Goal: Task Accomplishment & Management: Use online tool/utility

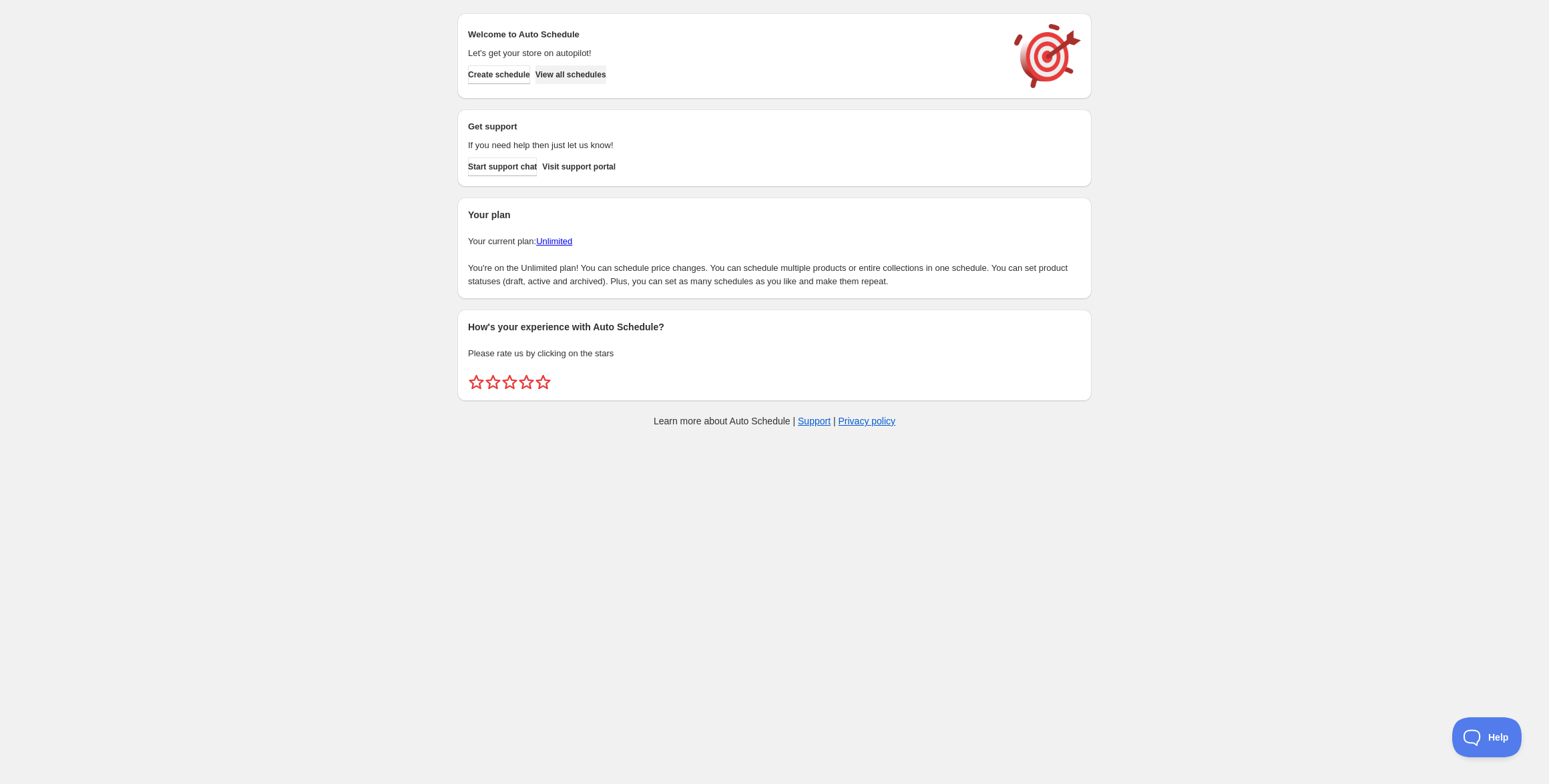
click at [603, 76] on span "View all schedules" at bounding box center [570, 74] width 71 height 11
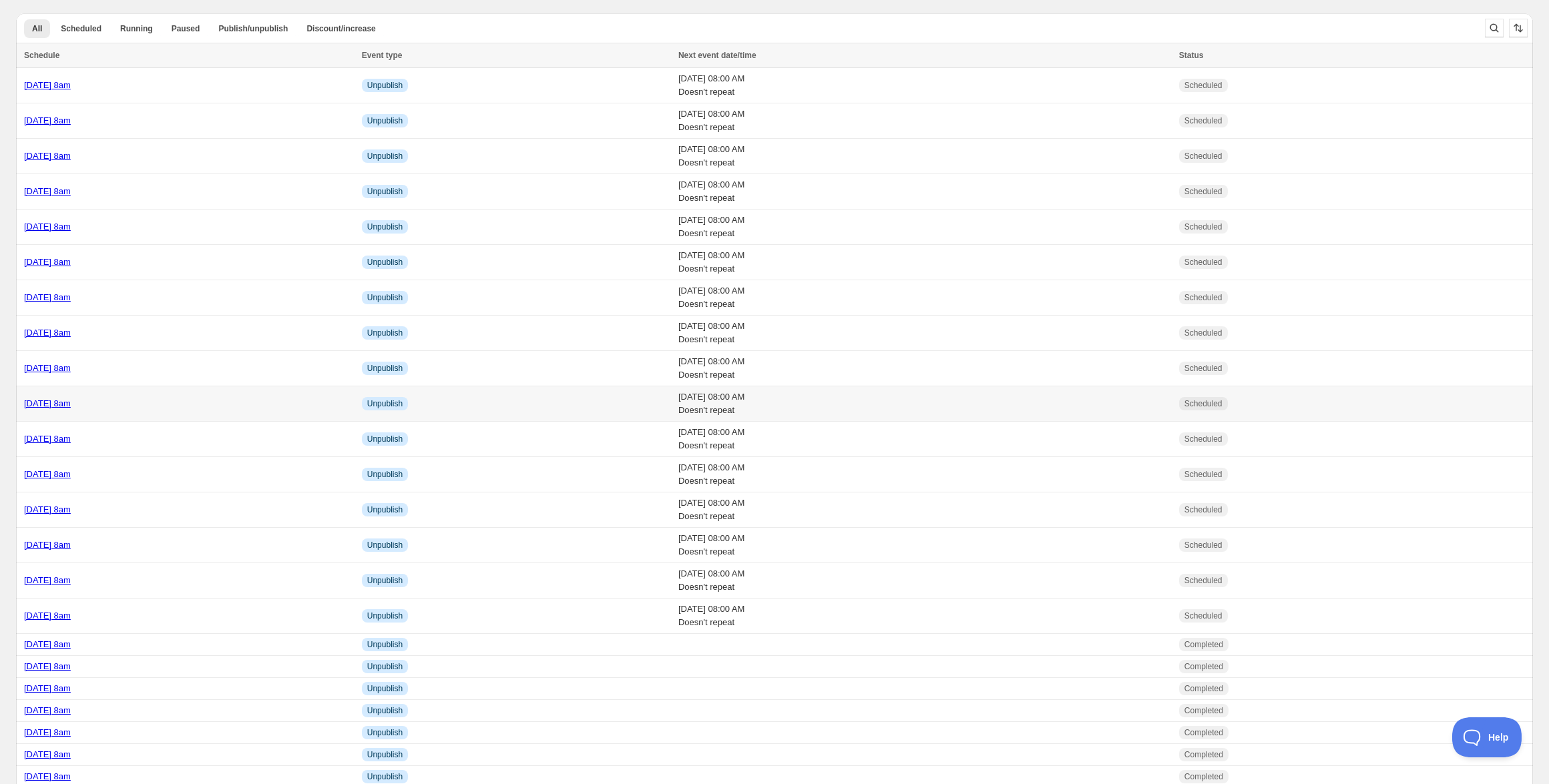
click at [71, 403] on link "Tuesday 21st October @ 8am" at bounding box center [47, 404] width 47 height 10
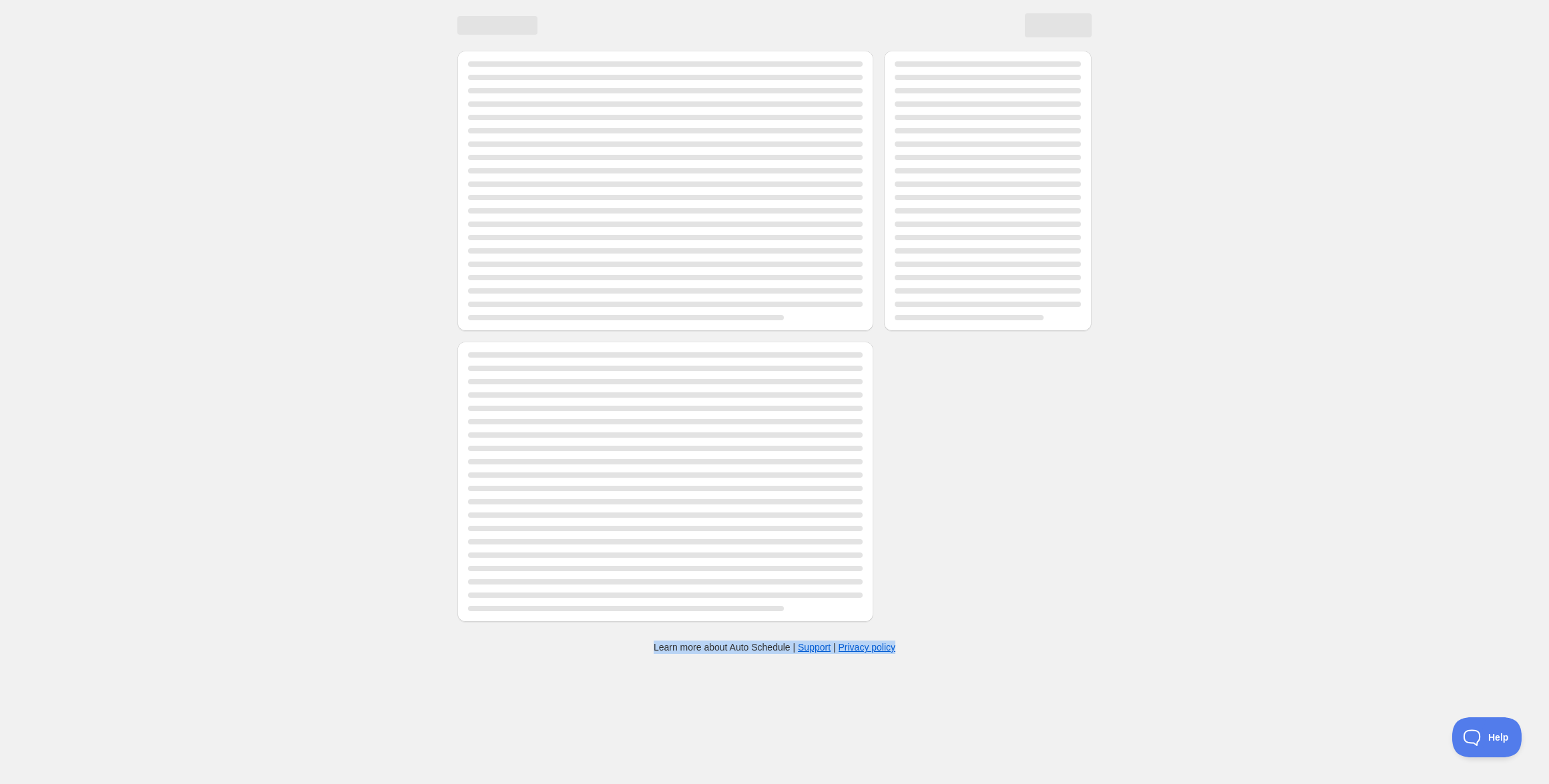
click at [91, 403] on div at bounding box center [774, 313] width 1549 height 627
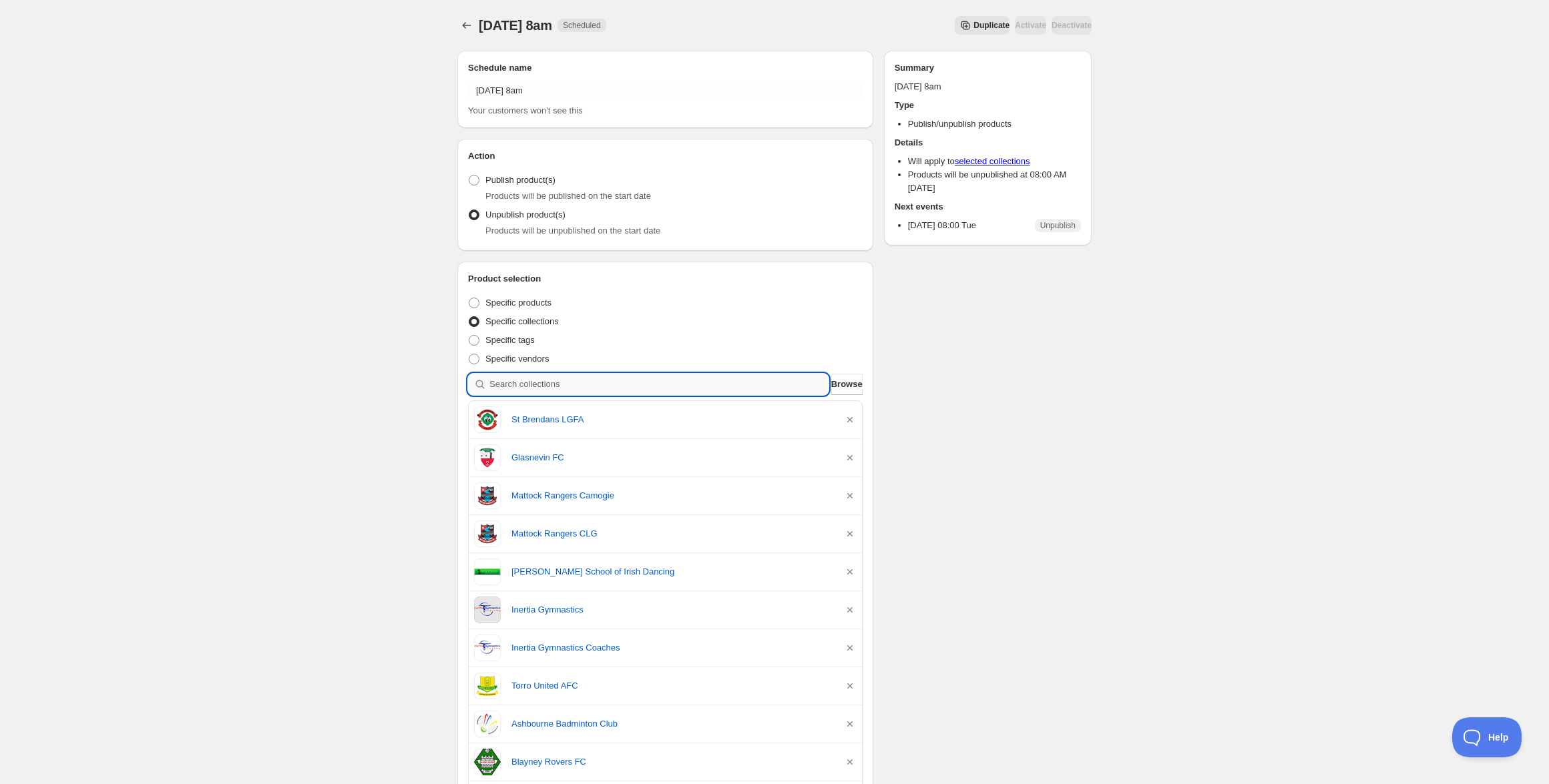
click at [621, 384] on input "search" at bounding box center [659, 384] width 339 height 21
paste input "St Pauls GFC Lurgan"
type input "St Pauls GFC Lurgan"
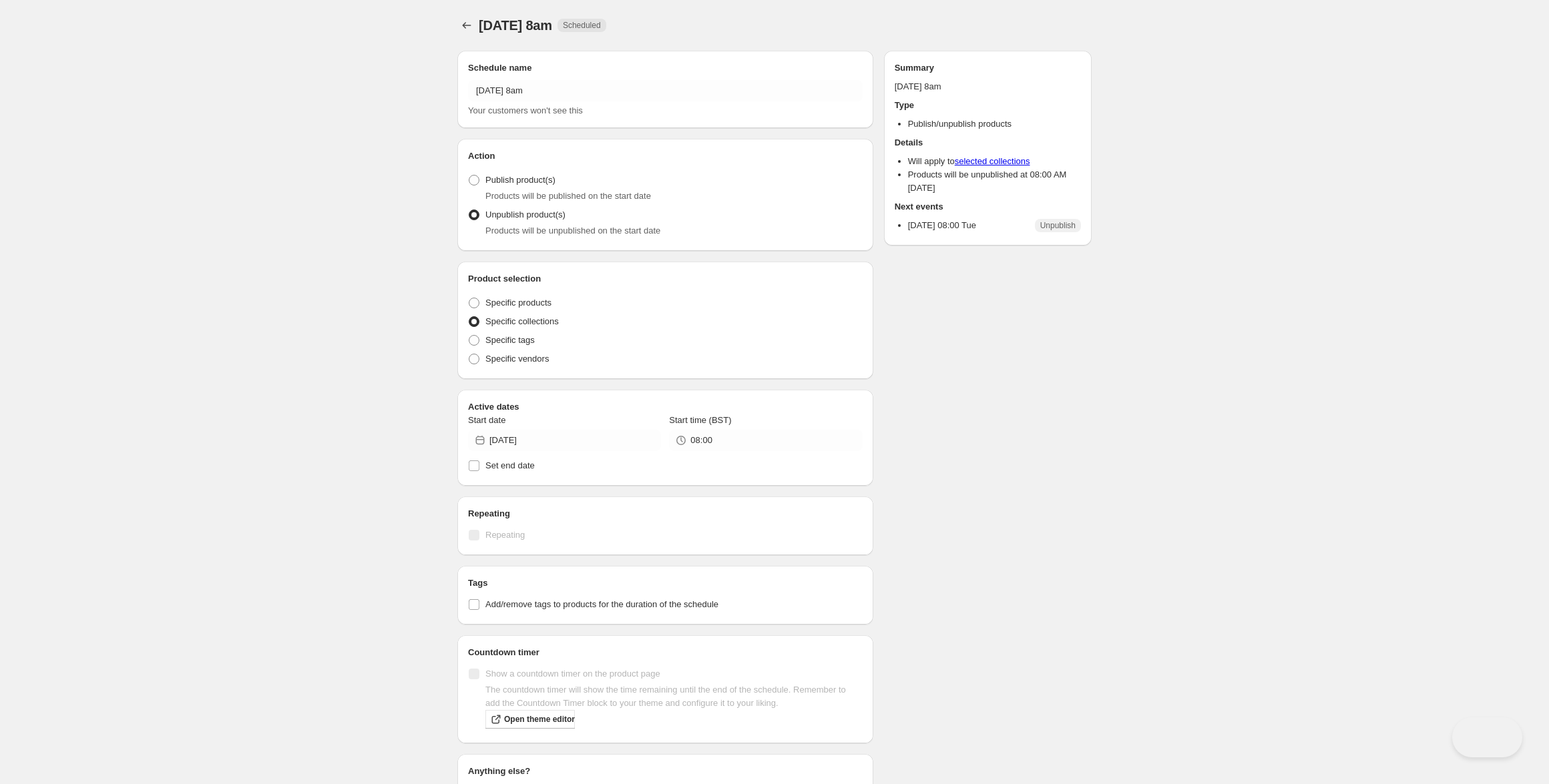
radio input "true"
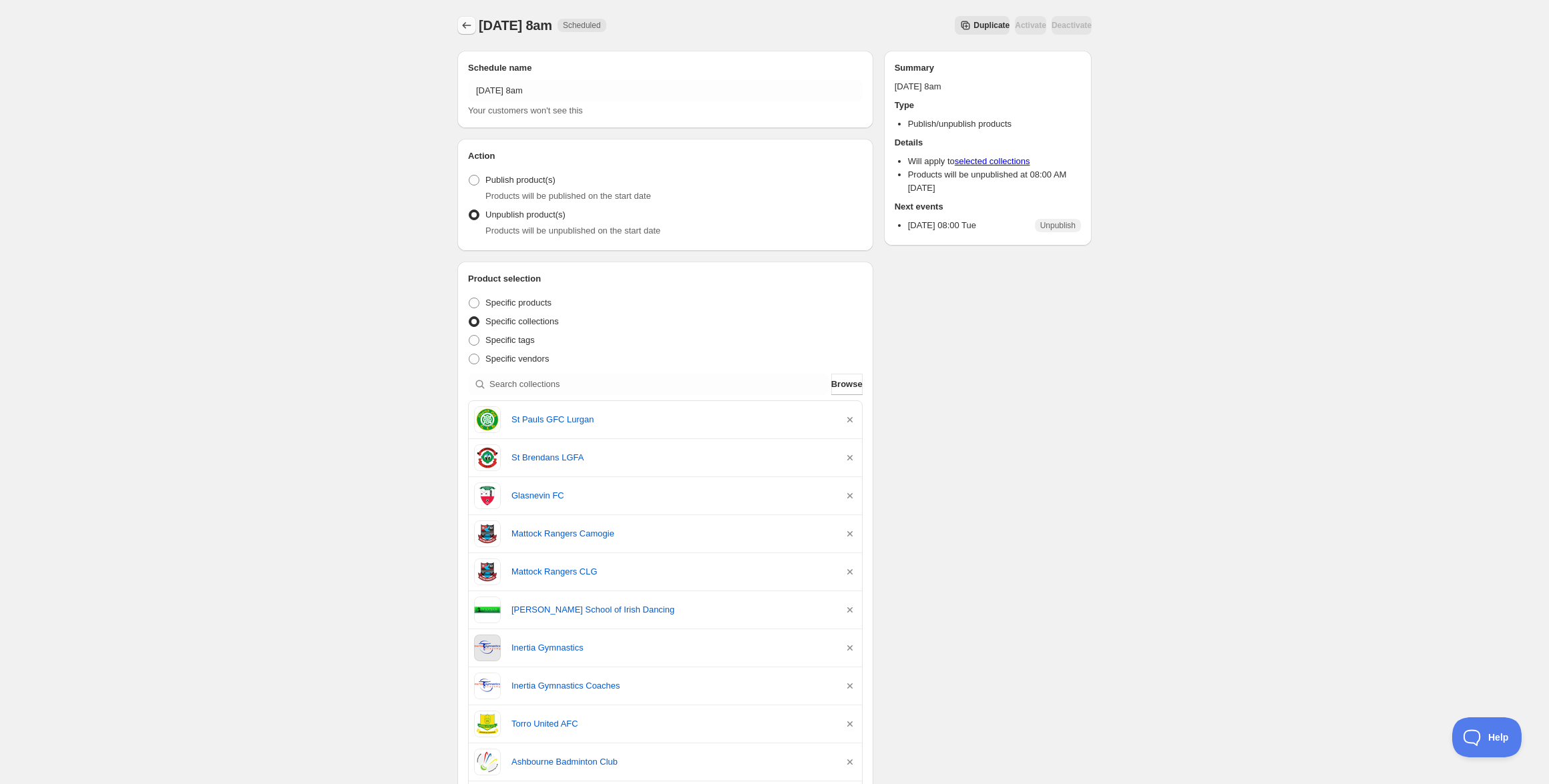
click at [462, 18] on button "Schedules" at bounding box center [467, 26] width 19 height 19
